Goal: Find specific page/section: Find specific page/section

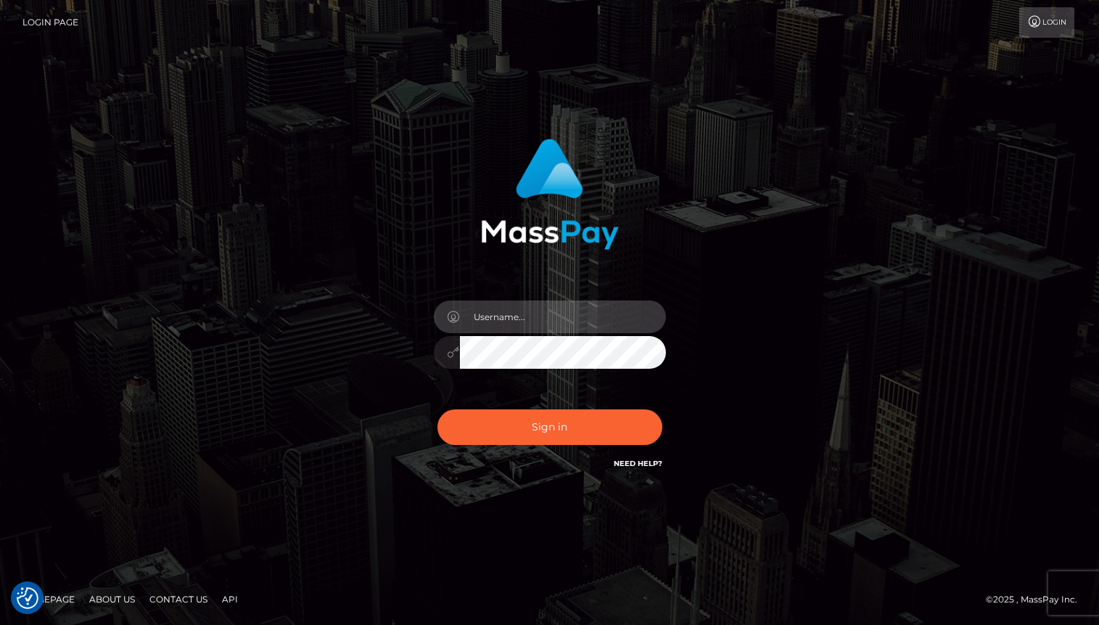
click at [521, 327] on input "text" at bounding box center [563, 316] width 206 height 33
type input "oli.fanvue"
click at [529, 324] on input "text" at bounding box center [563, 316] width 206 height 33
type input "oli.fanvue"
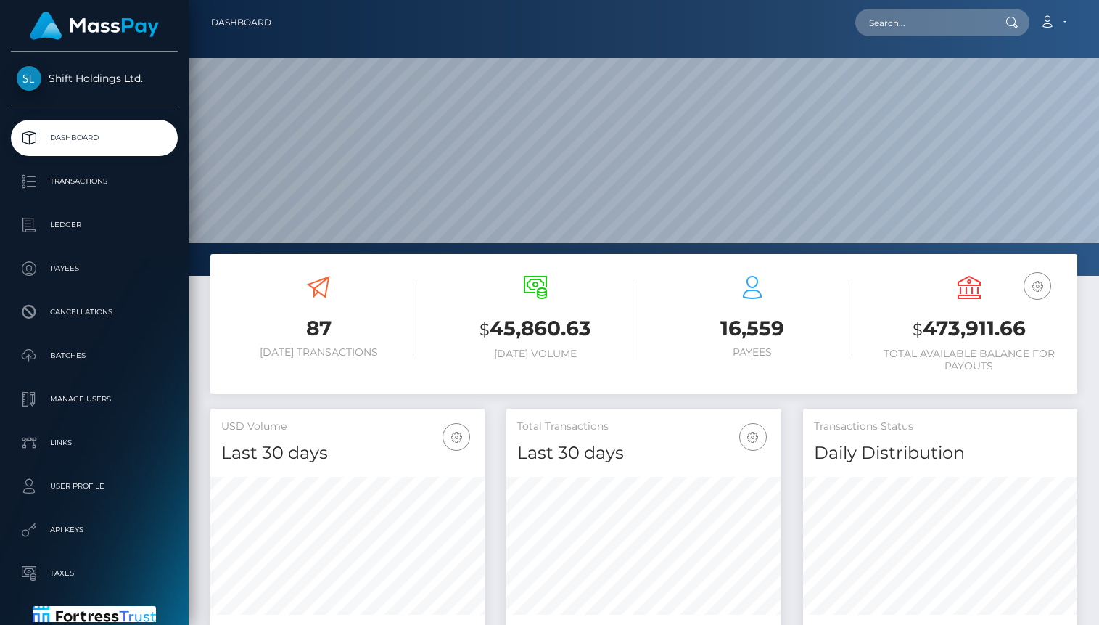
scroll to position [257, 274]
click at [921, 35] on input "text" at bounding box center [923, 23] width 136 height 28
paste input "[EMAIL_ADDRESS][DOMAIN_NAME]"
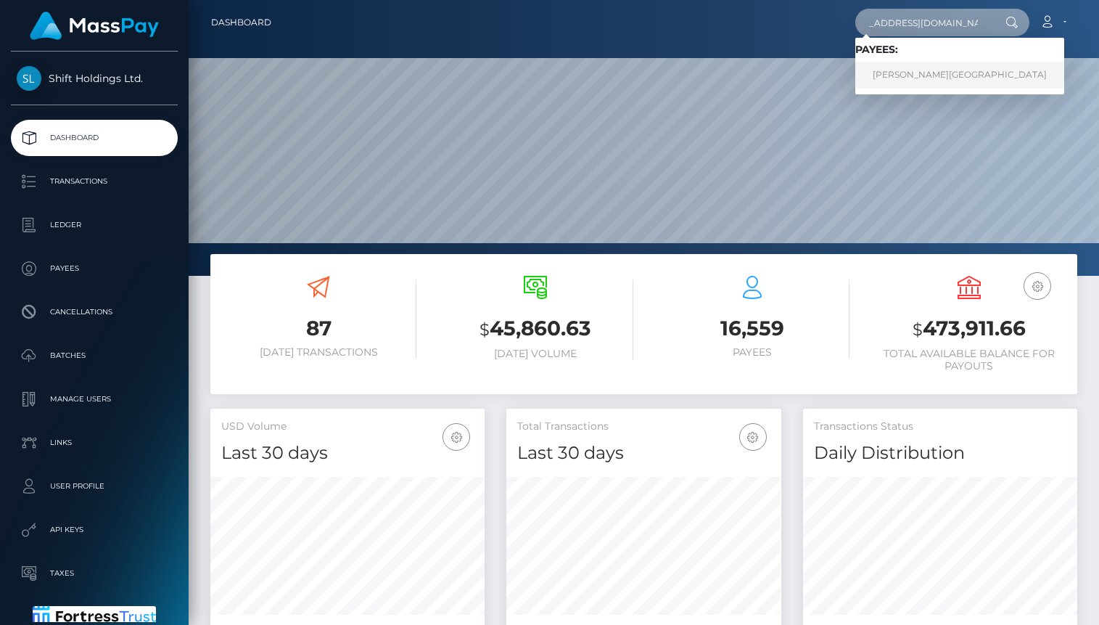
type input "[EMAIL_ADDRESS][DOMAIN_NAME]"
click at [908, 72] on link "NICHOLAS CAIN BEACH" at bounding box center [959, 75] width 209 height 27
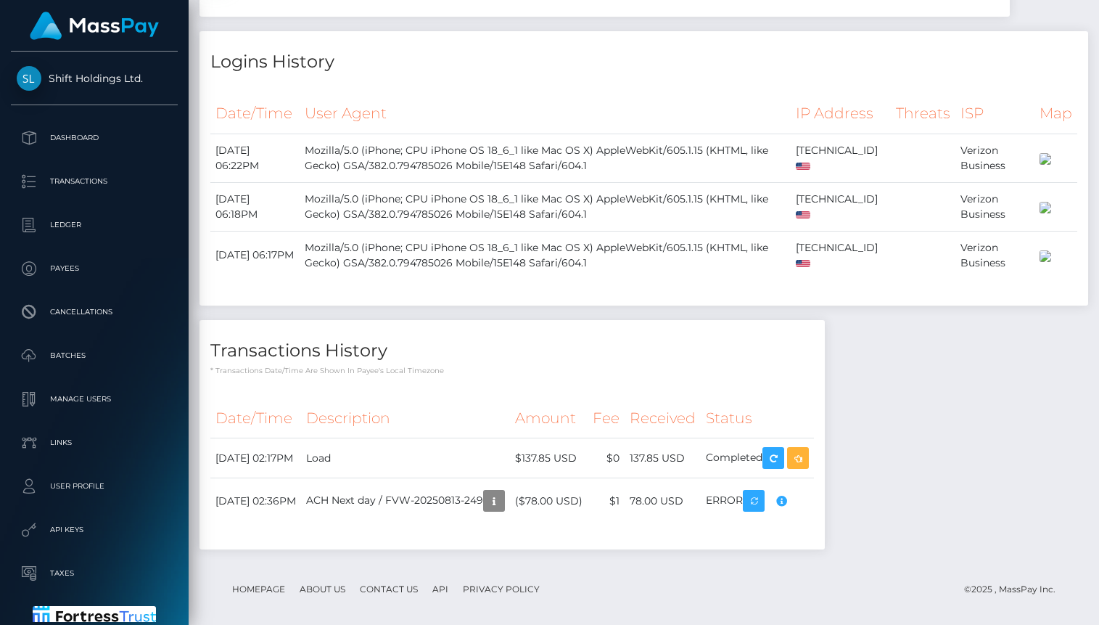
scroll to position [1293, 0]
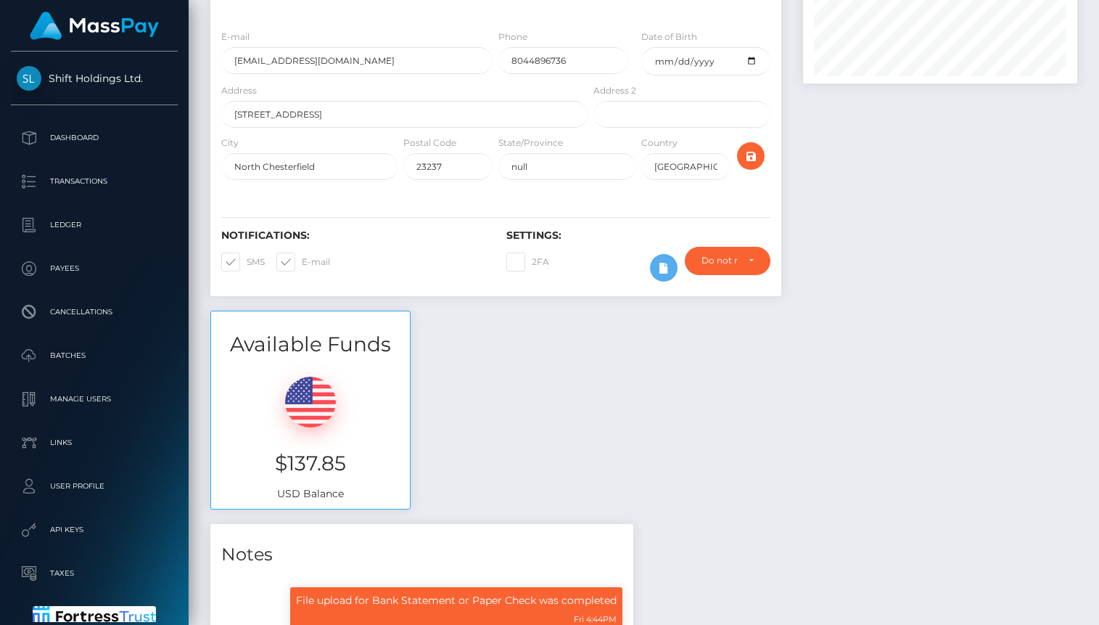
scroll to position [377, 0]
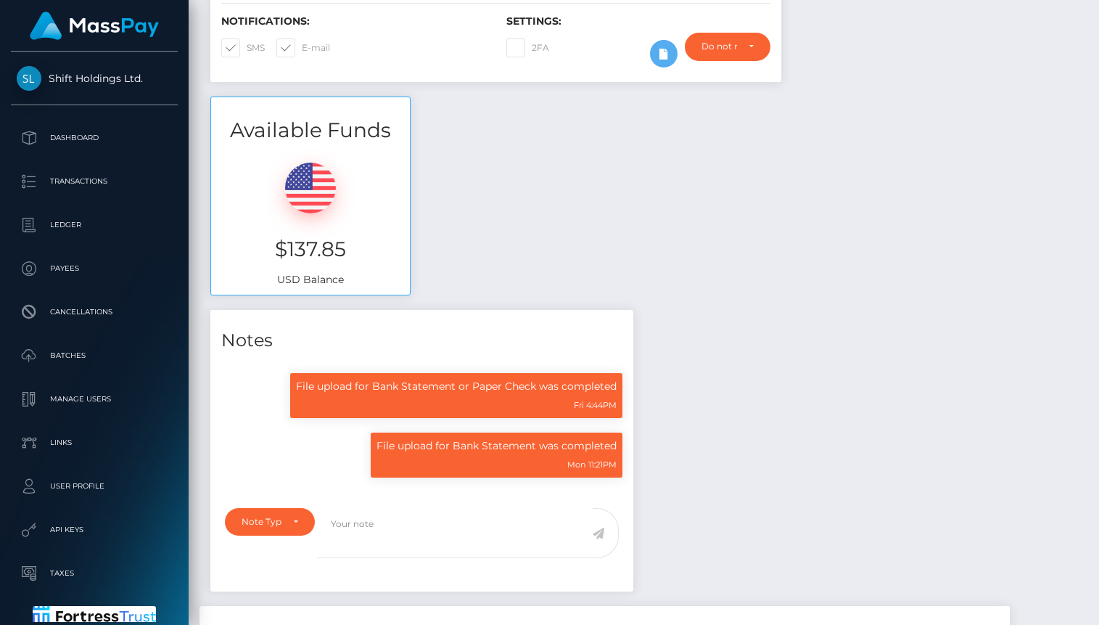
scroll to position [387, 0]
